Goal: Transaction & Acquisition: Purchase product/service

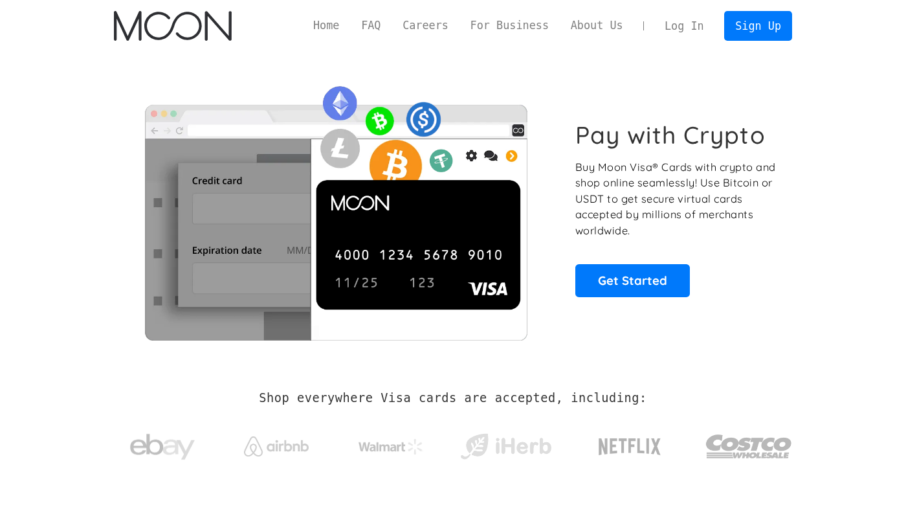
click at [693, 22] on link "Log In" at bounding box center [684, 26] width 61 height 28
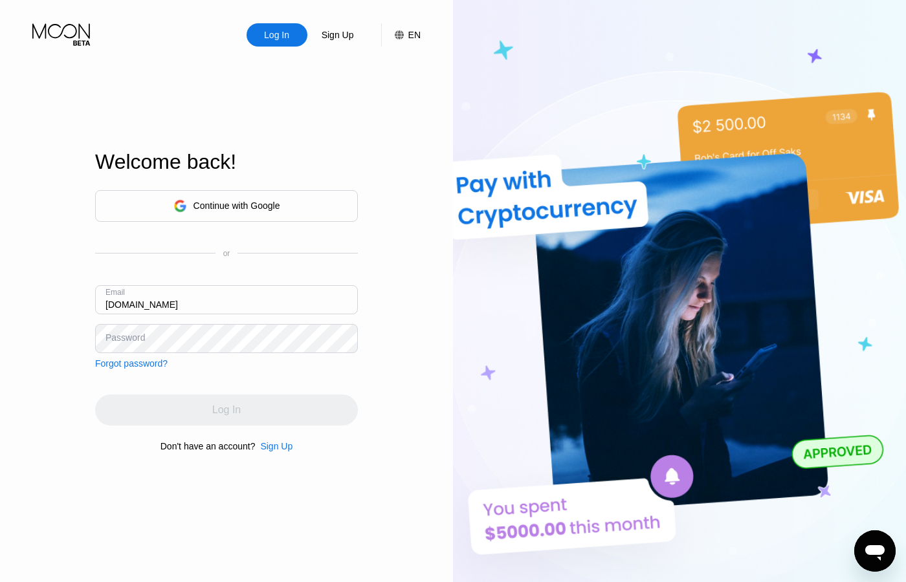
type input "hnp1proton.me"
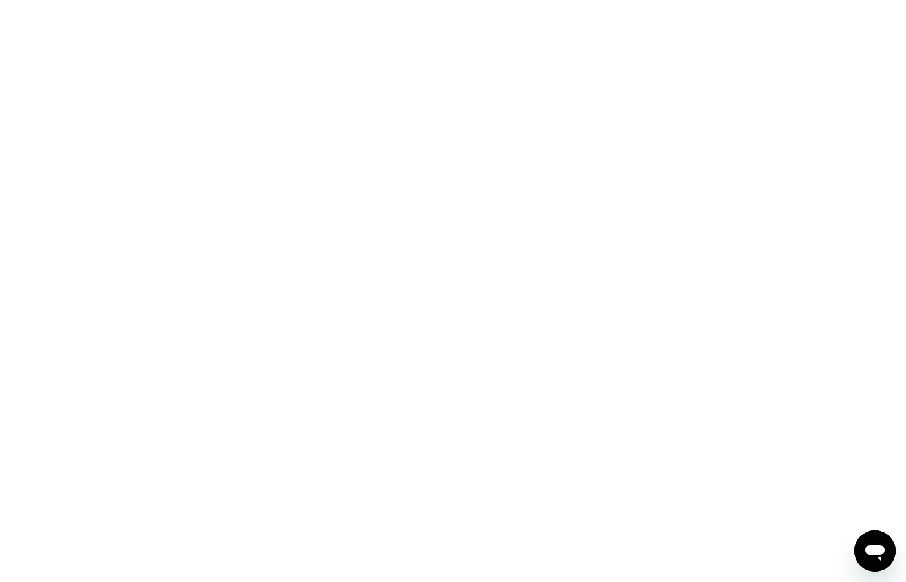
click at [262, 64] on div at bounding box center [453, 291] width 906 height 582
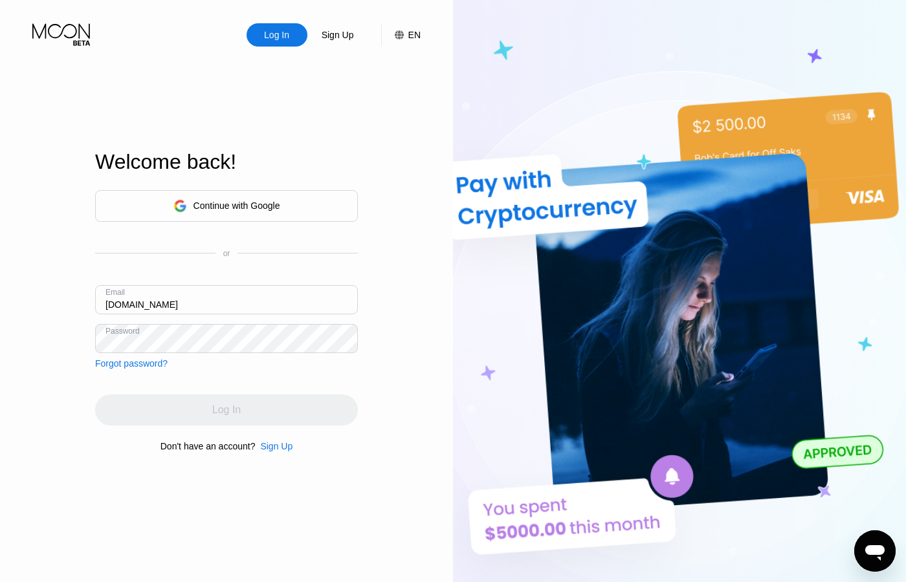
click at [274, 408] on div "Log In" at bounding box center [226, 410] width 263 height 31
click at [127, 305] on input "[DOMAIN_NAME]" at bounding box center [226, 299] width 263 height 29
click at [128, 304] on input "[DOMAIN_NAME]" at bounding box center [226, 299] width 263 height 29
paste input "@"
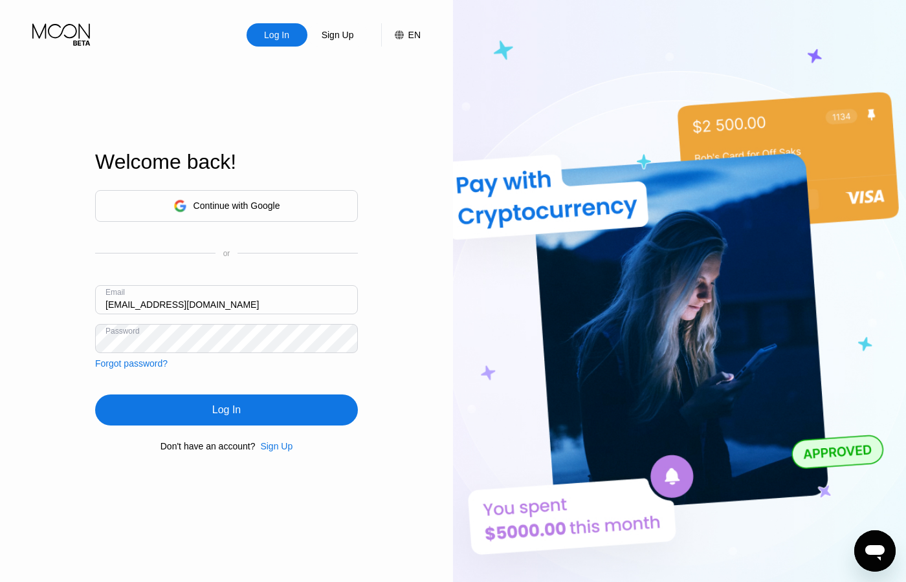
type input "hnp1@proton.me"
click at [242, 414] on div "Log In" at bounding box center [226, 410] width 263 height 31
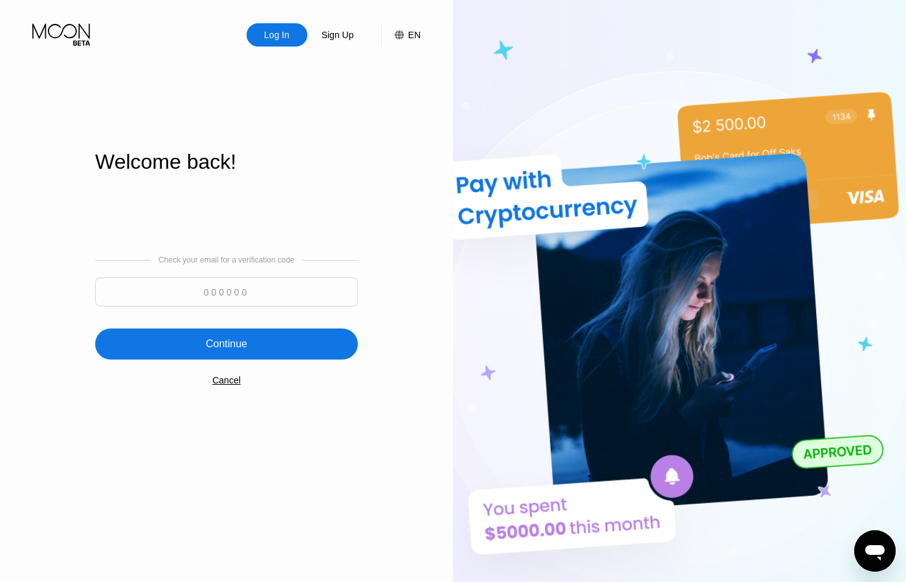
click at [240, 291] on input at bounding box center [226, 292] width 263 height 29
type input "164129"
click at [236, 347] on div "Continue" at bounding box center [226, 344] width 41 height 13
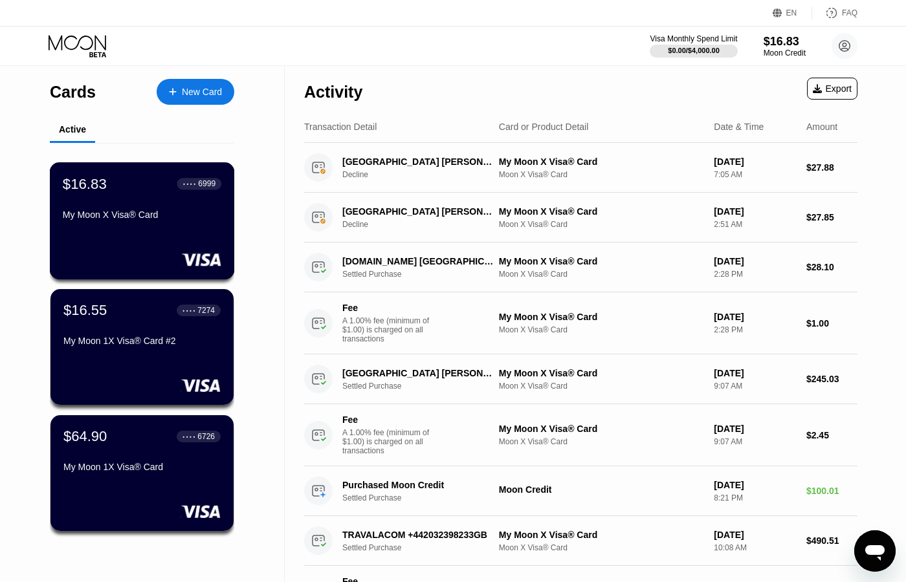
click at [126, 217] on div "My Moon X Visa® Card" at bounding box center [142, 215] width 159 height 10
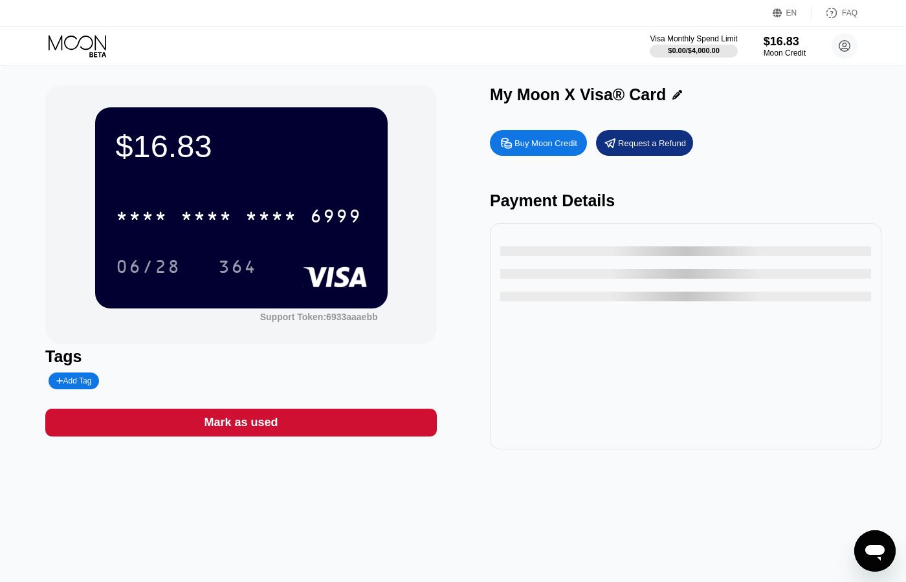
click at [539, 144] on div "Buy Moon Credit" at bounding box center [545, 143] width 63 height 11
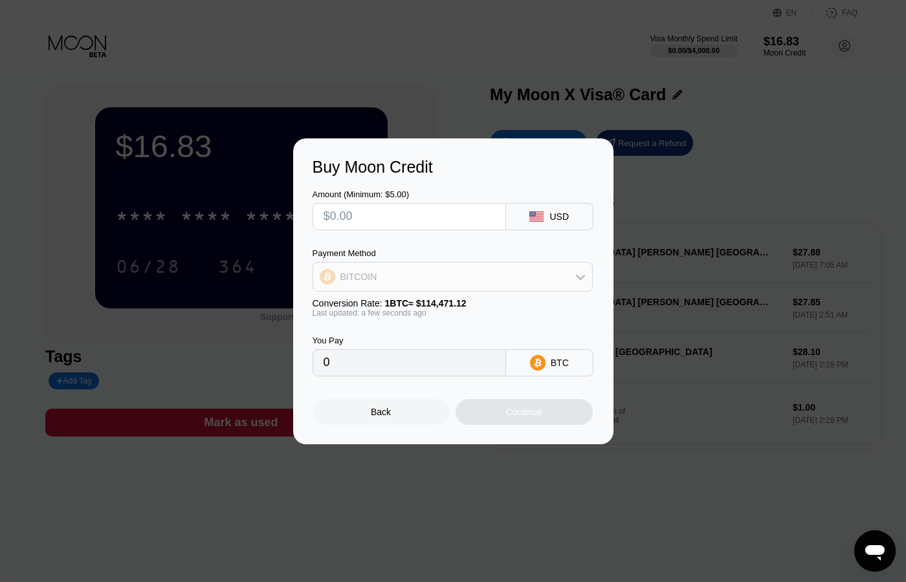
click at [579, 276] on icon at bounding box center [580, 277] width 10 height 10
click at [445, 342] on div "USDT on TRON" at bounding box center [460, 341] width 244 height 10
type input "0.00"
click at [437, 219] on input "text" at bounding box center [409, 217] width 171 height 26
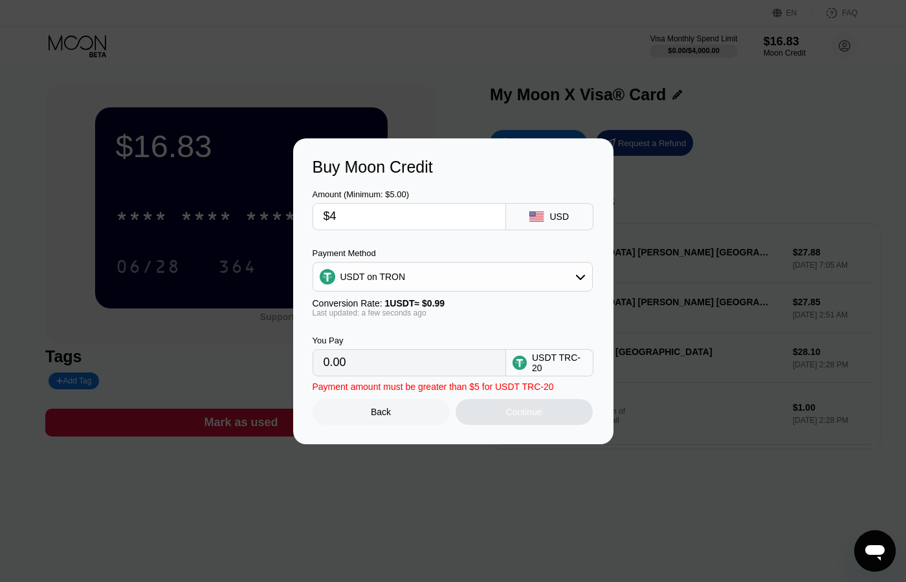
type input "$43"
type input "43.43"
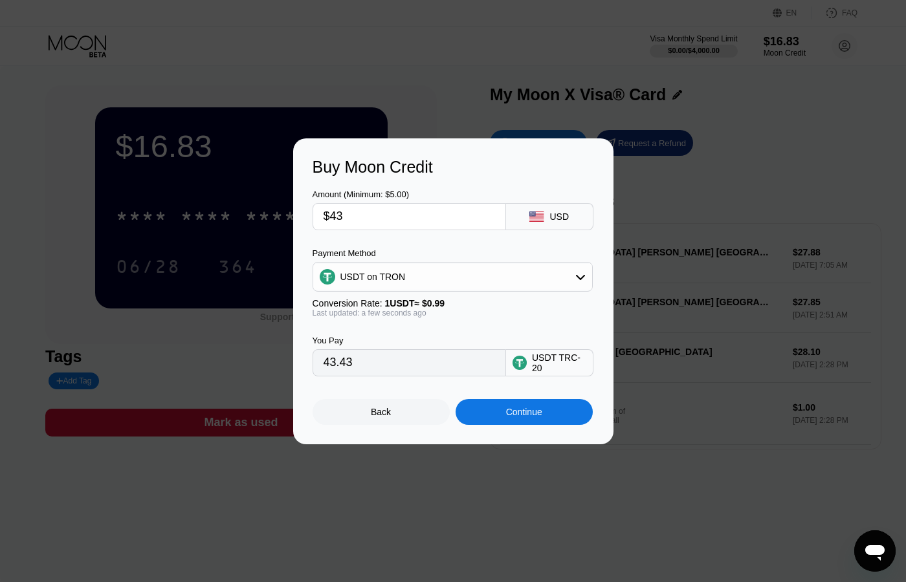
type input "$430"
type input "434.34"
type input "$430"
click at [467, 278] on div "USDT on TRON" at bounding box center [452, 277] width 279 height 26
click at [414, 345] on div "USDT on TRON" at bounding box center [460, 341] width 244 height 10
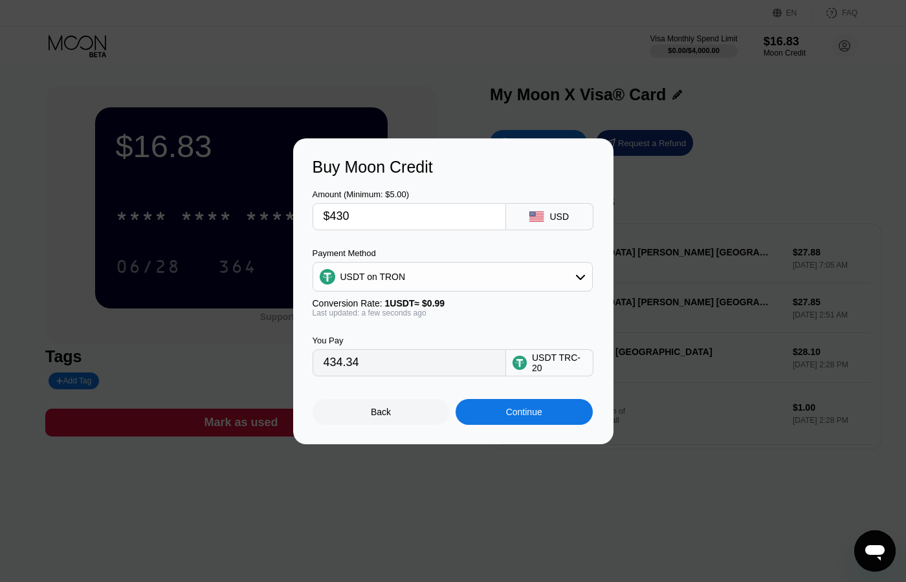
click at [514, 416] on div "Continue" at bounding box center [524, 412] width 36 height 10
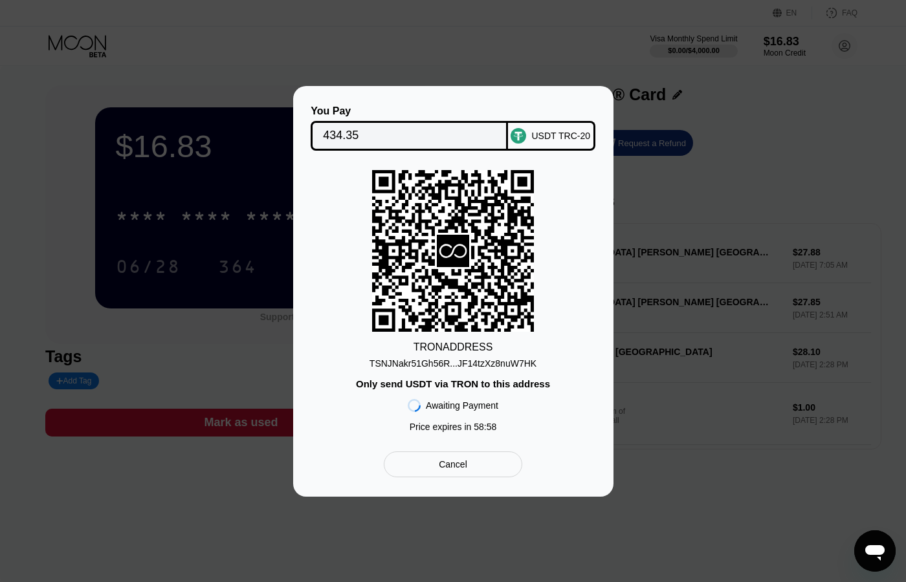
click at [491, 365] on div "TSNJNakr51Gh56R...JF14tzXz8nuW7HK" at bounding box center [453, 364] width 167 height 10
click at [359, 138] on input "434.35" at bounding box center [409, 136] width 173 height 26
click at [344, 133] on input "434.35" at bounding box center [409, 136] width 173 height 26
click at [495, 359] on div "TSNJNakr51Gh56R...JF14tzXz8nuW7HK" at bounding box center [453, 364] width 167 height 10
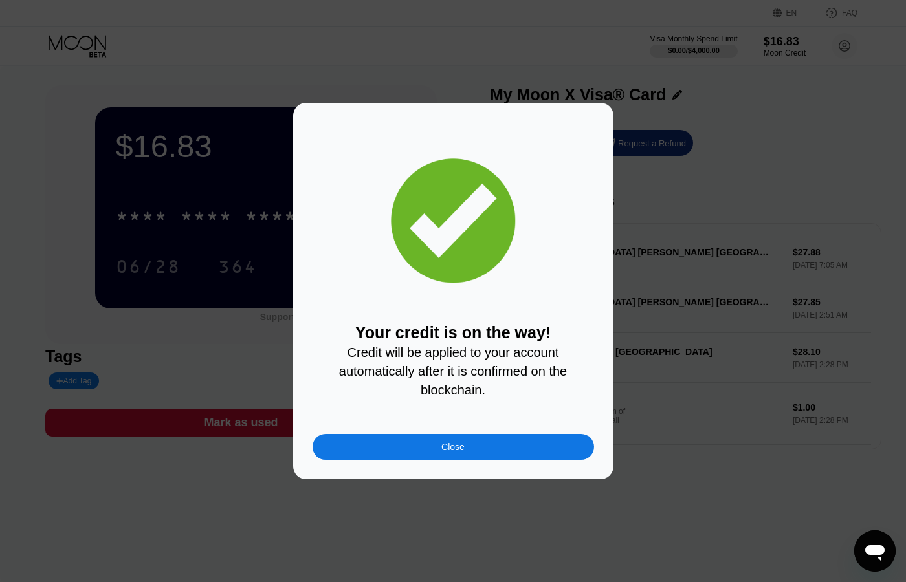
click at [469, 448] on div "Close" at bounding box center [454, 447] width 282 height 26
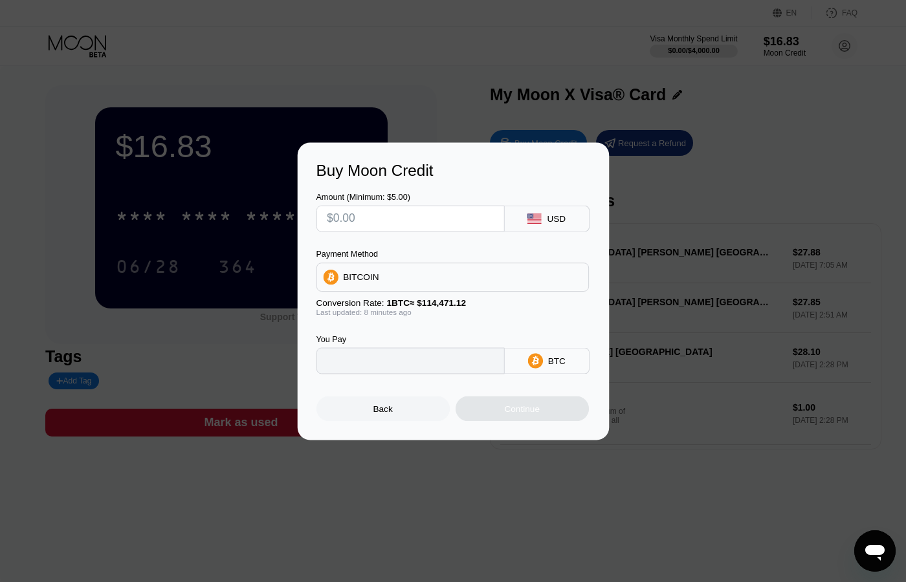
type input "0"
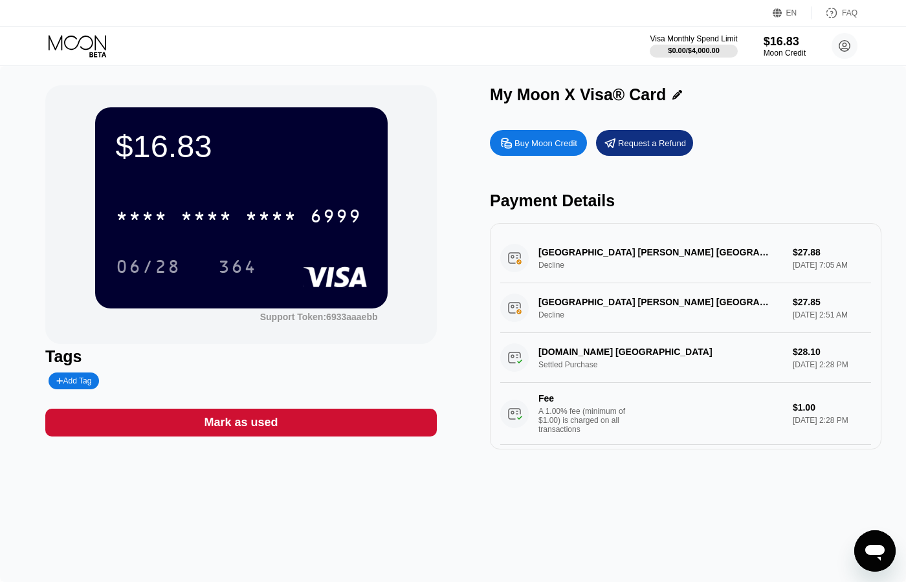
click at [87, 43] on icon at bounding box center [79, 46] width 60 height 23
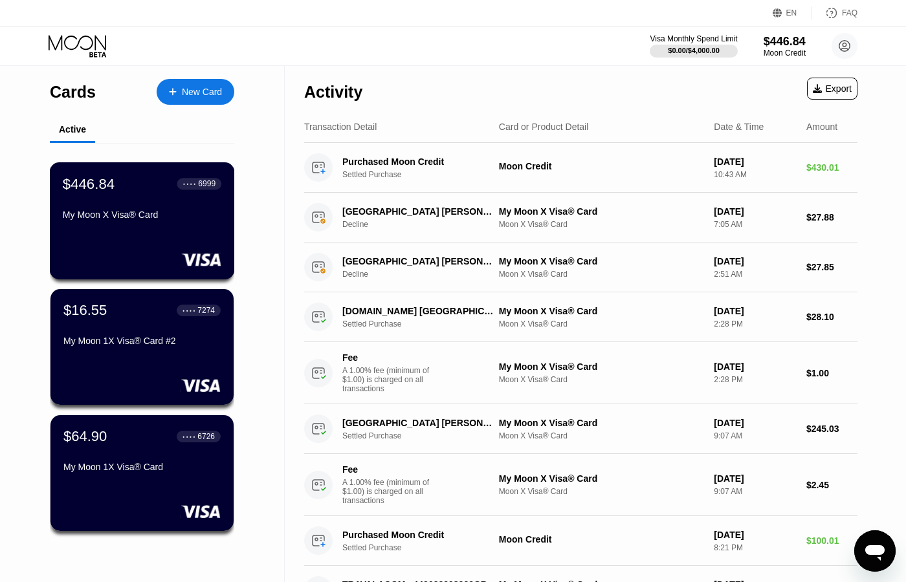
click at [150, 227] on div "$446.84 ● ● ● ● 6999 My Moon X Visa® Card" at bounding box center [142, 220] width 185 height 117
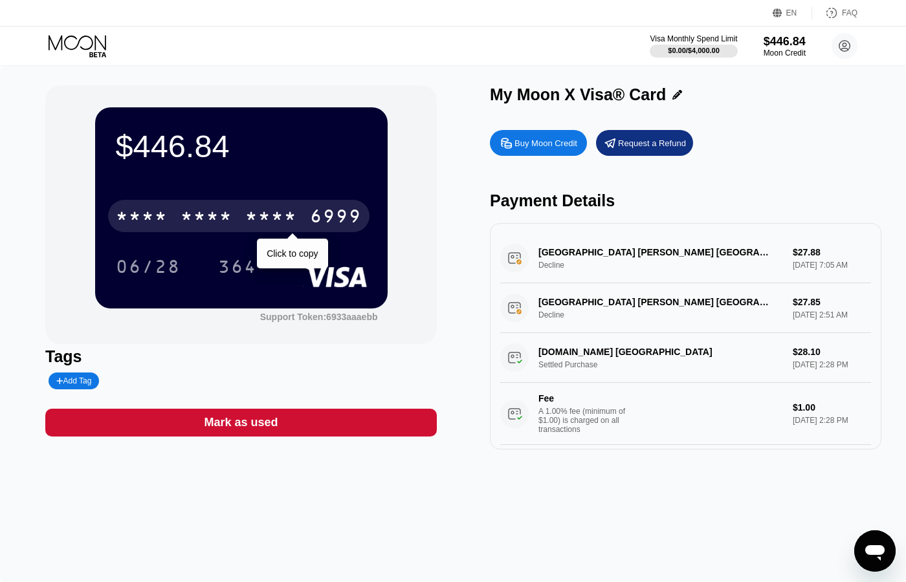
click at [150, 227] on div "* * * *" at bounding box center [142, 218] width 52 height 21
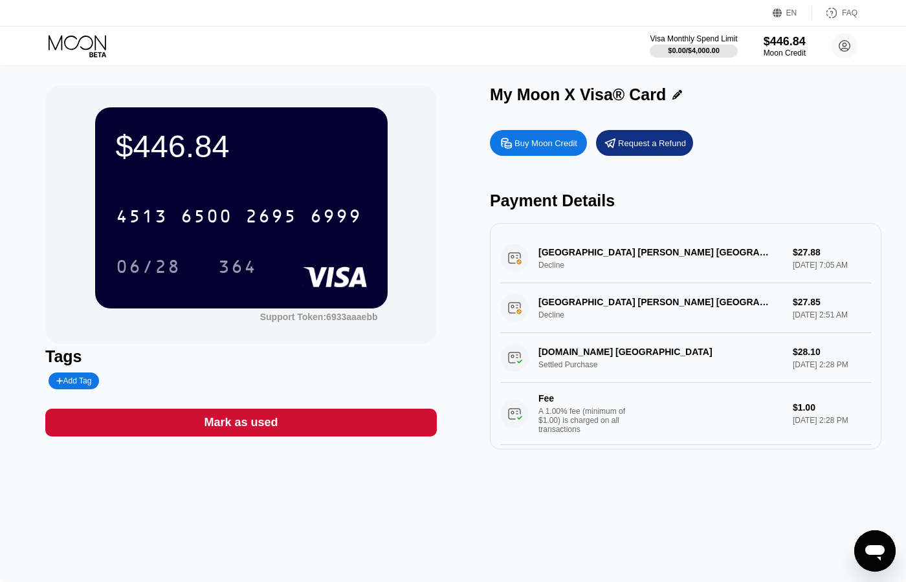
click at [83, 43] on icon at bounding box center [79, 46] width 60 height 23
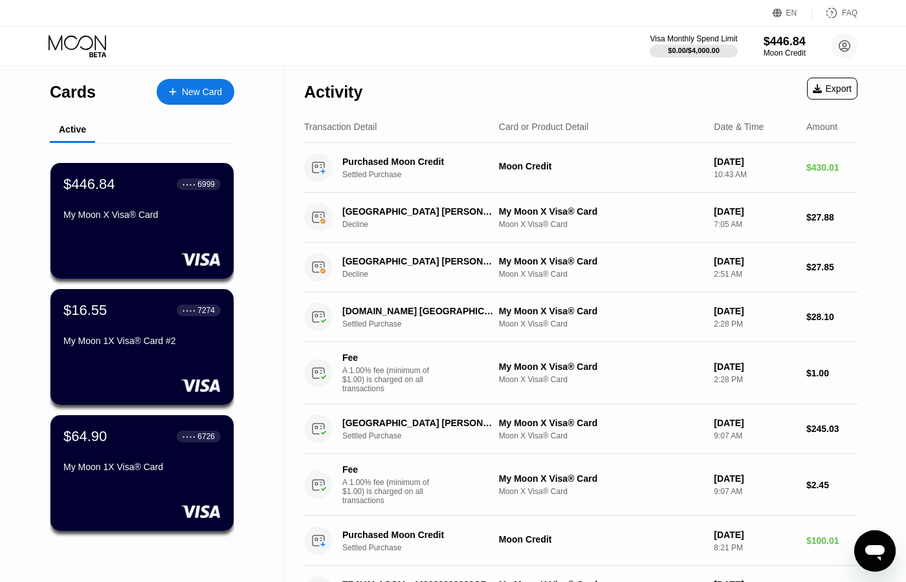
click at [81, 45] on icon at bounding box center [79, 46] width 60 height 23
